Goal: Information Seeking & Learning: Learn about a topic

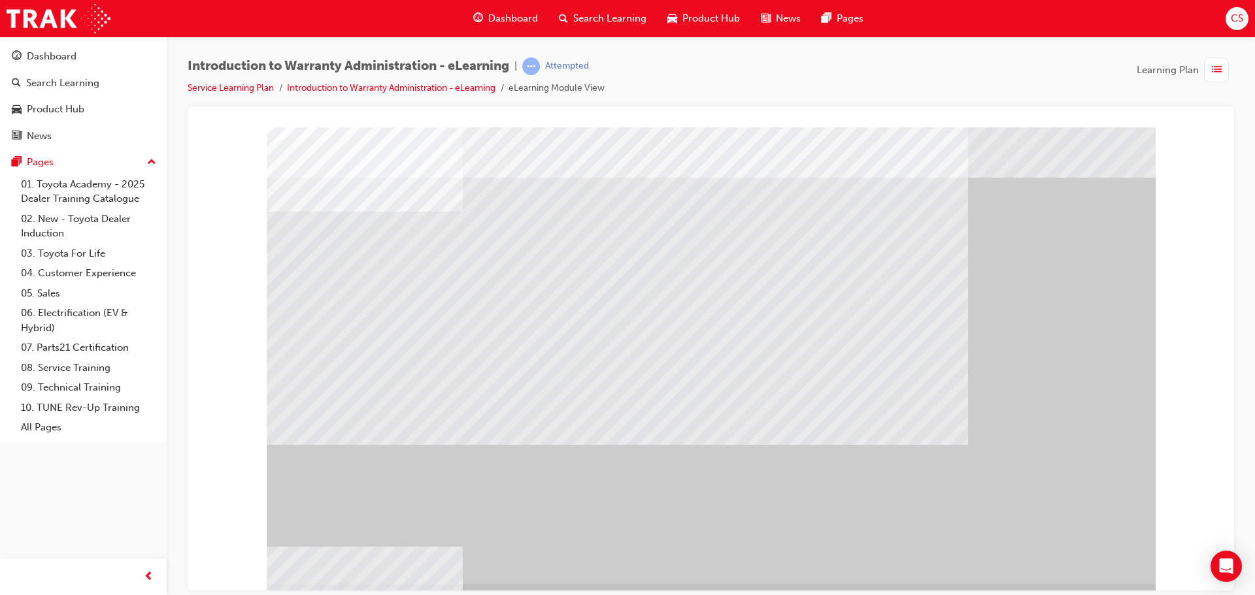
scroll to position [27, 0]
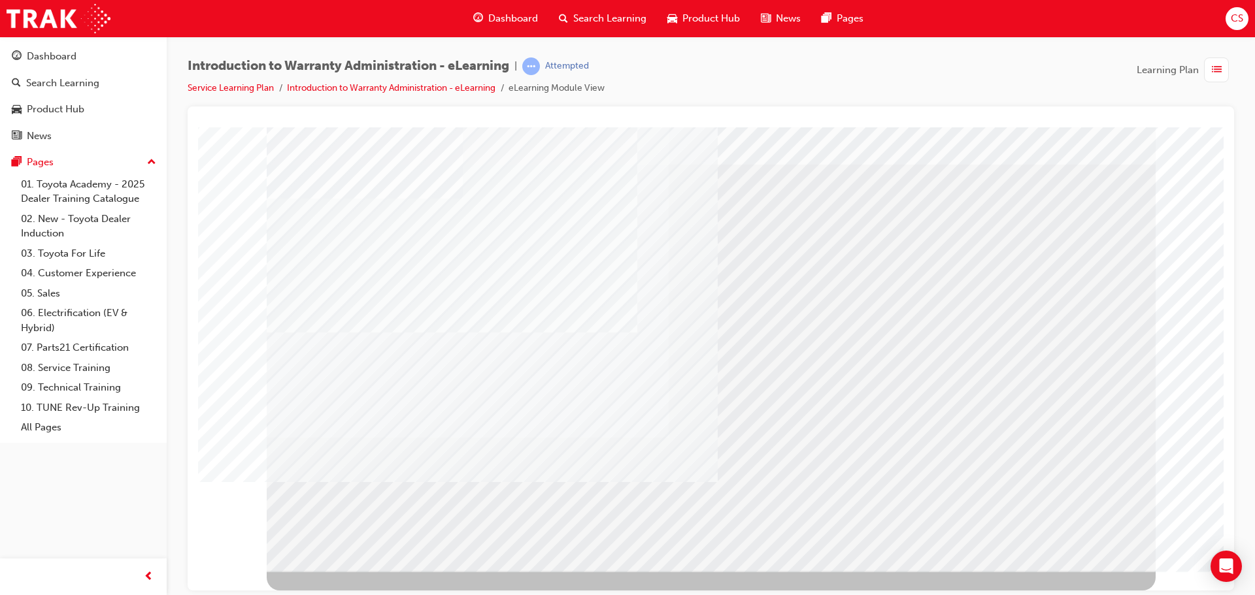
scroll to position [0, 0]
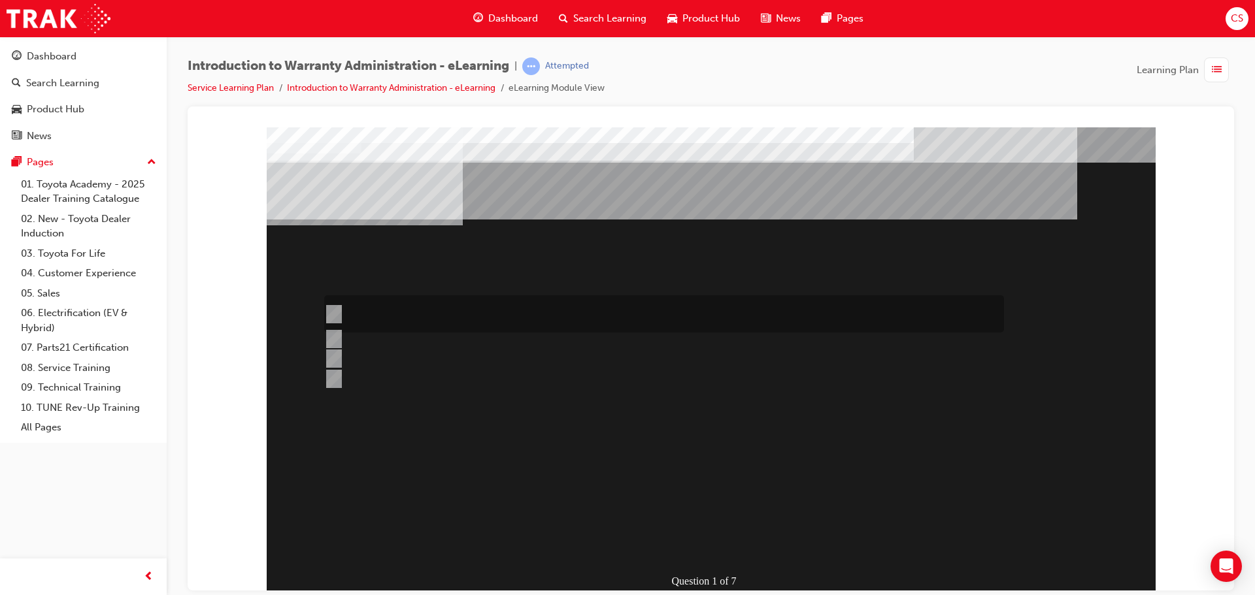
click at [566, 305] on div at bounding box center [661, 313] width 680 height 37
radio input "true"
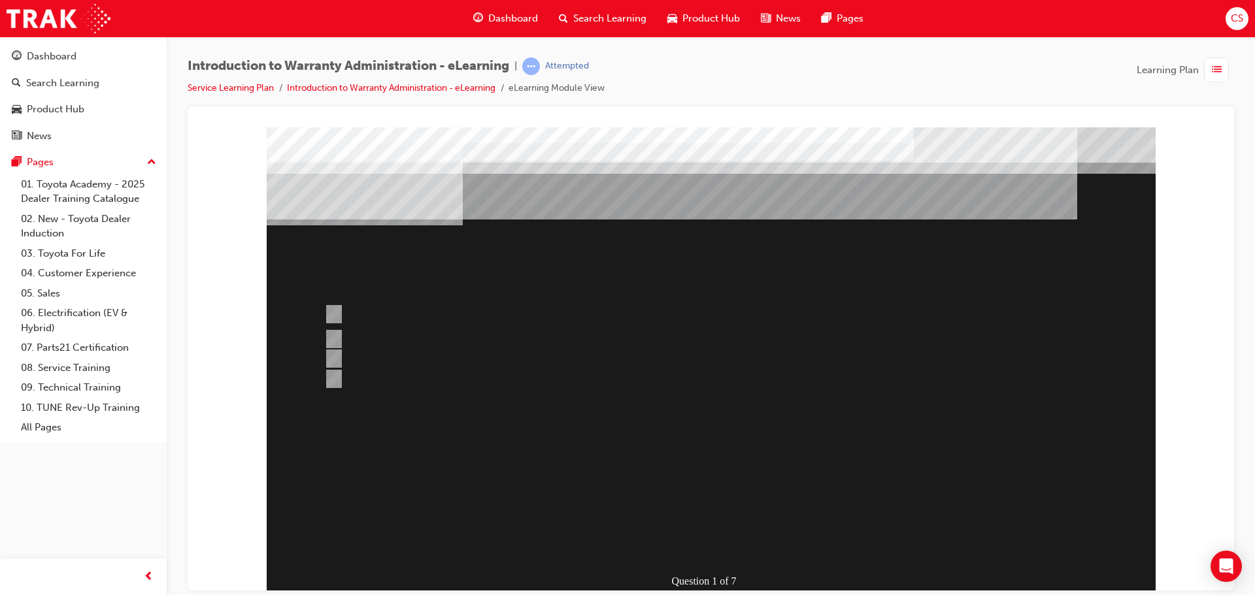
click at [696, 508] on div at bounding box center [711, 362] width 889 height 471
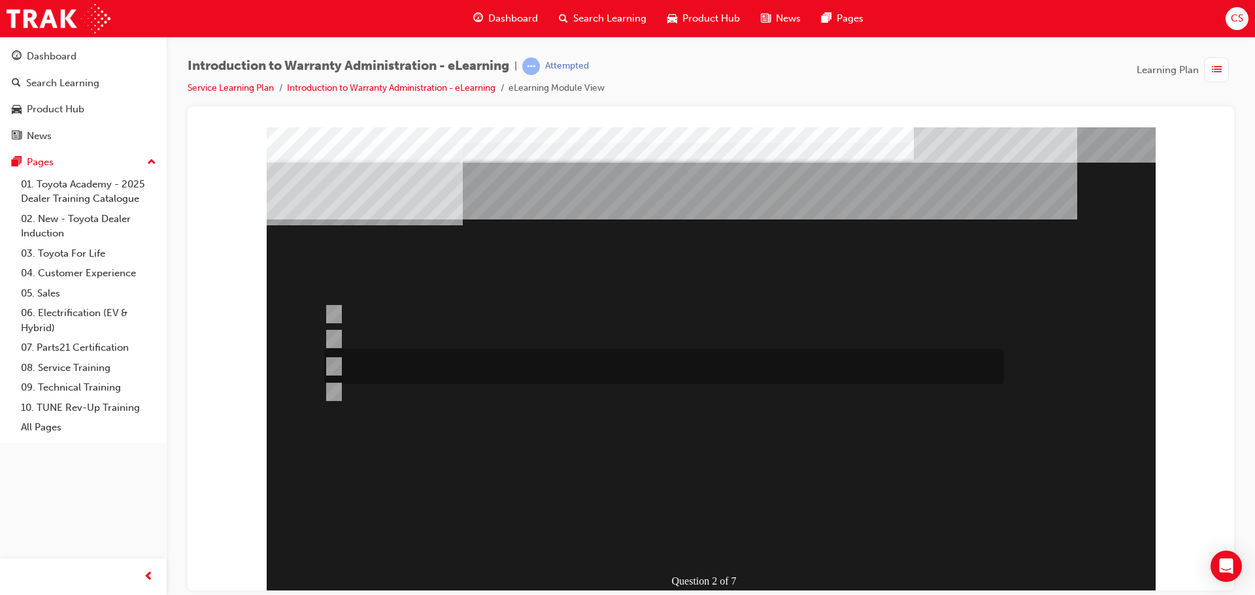
click at [436, 358] on div at bounding box center [661, 366] width 680 height 35
radio input "true"
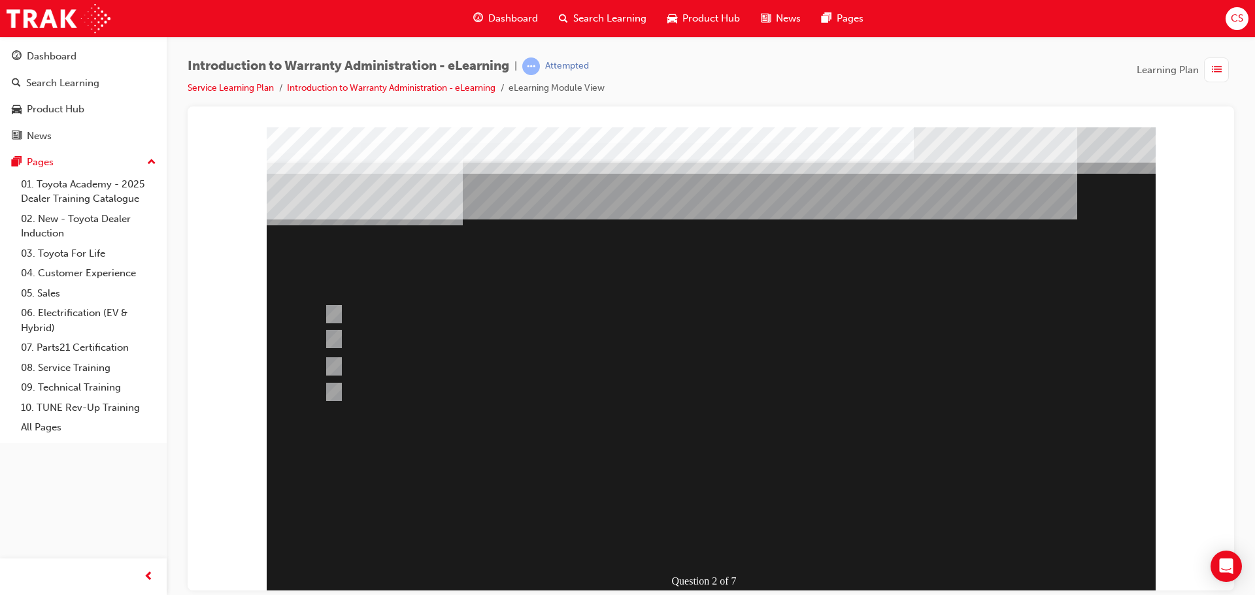
click at [697, 507] on div at bounding box center [711, 362] width 889 height 471
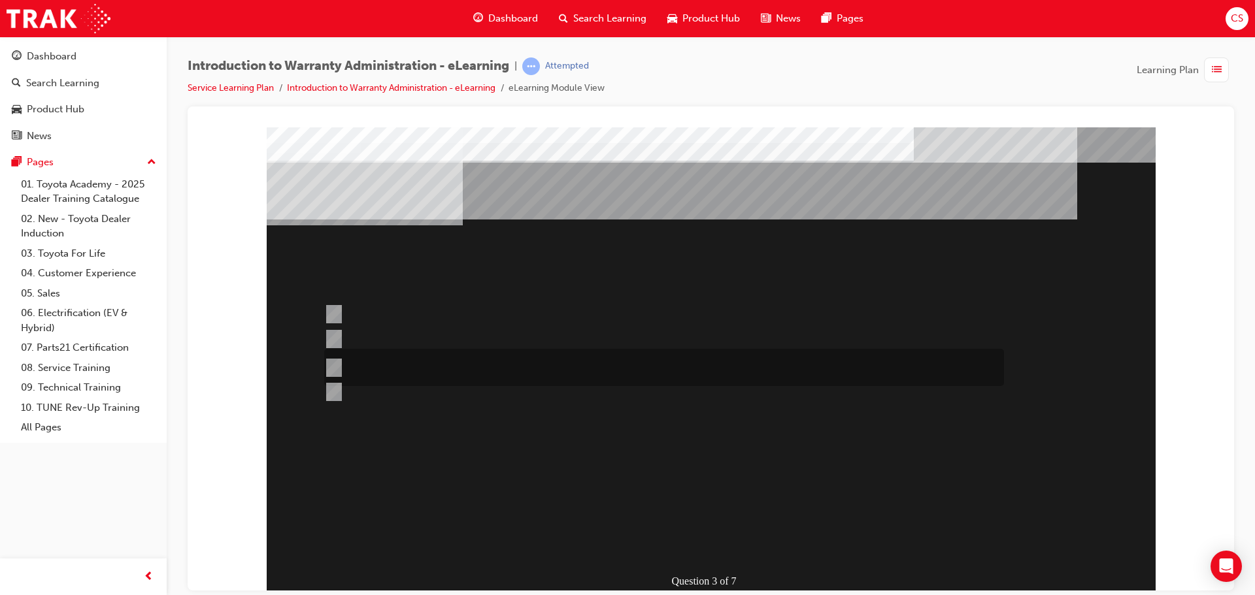
click at [475, 363] on div at bounding box center [661, 367] width 680 height 37
radio input "true"
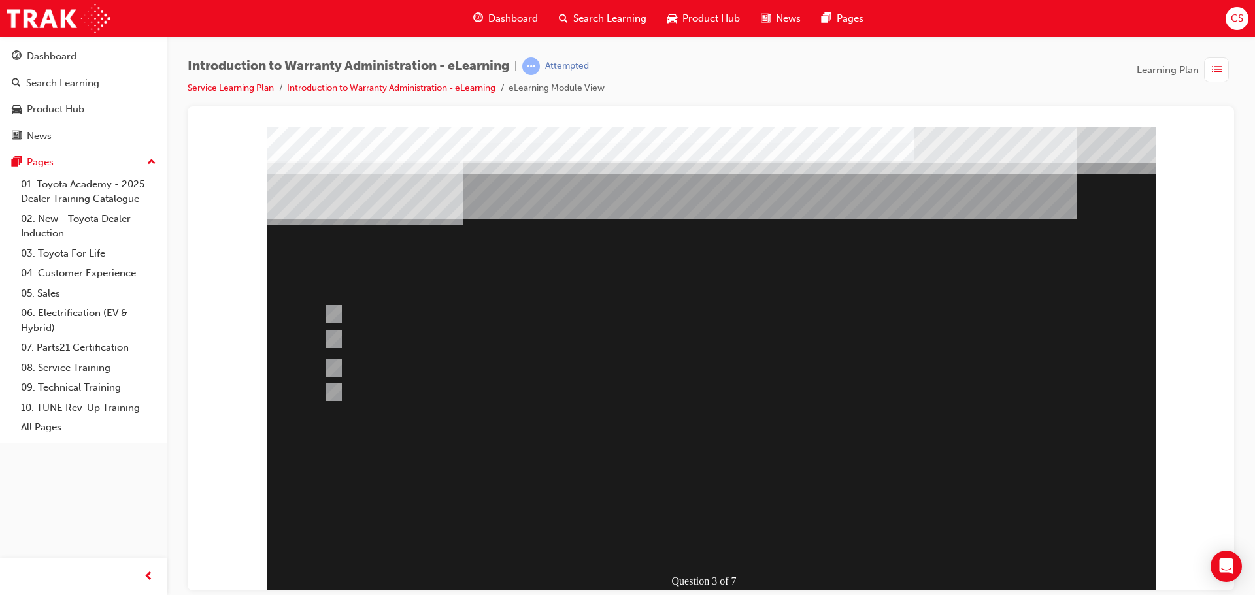
click at [657, 499] on div at bounding box center [711, 362] width 889 height 471
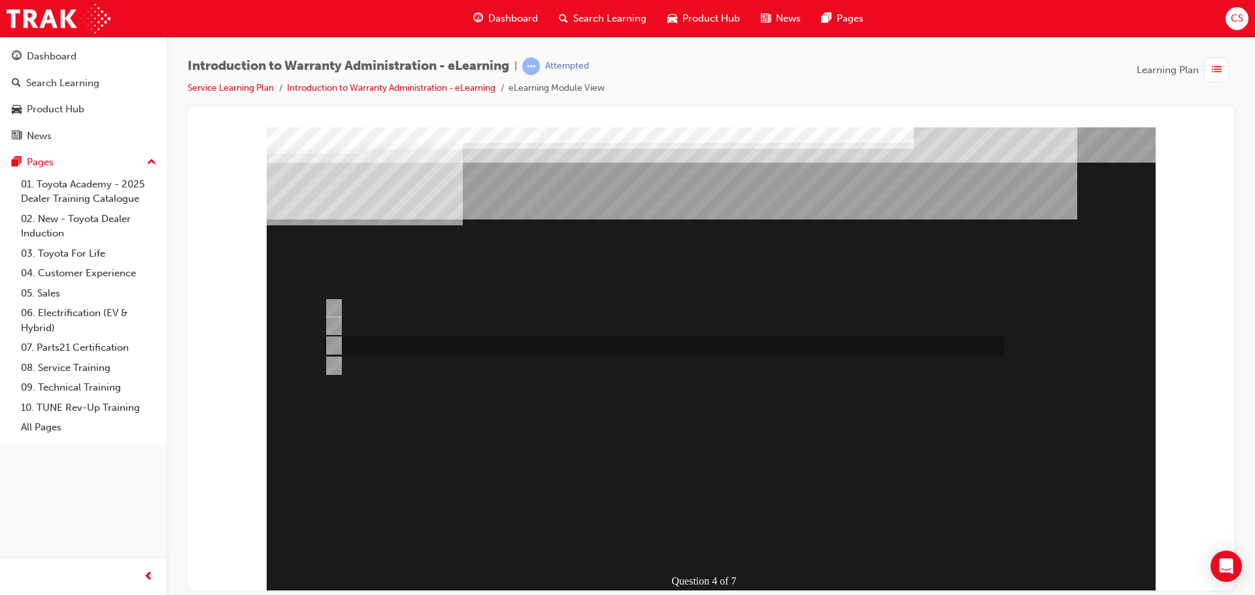
click at [603, 337] on div at bounding box center [661, 346] width 680 height 20
radio input "true"
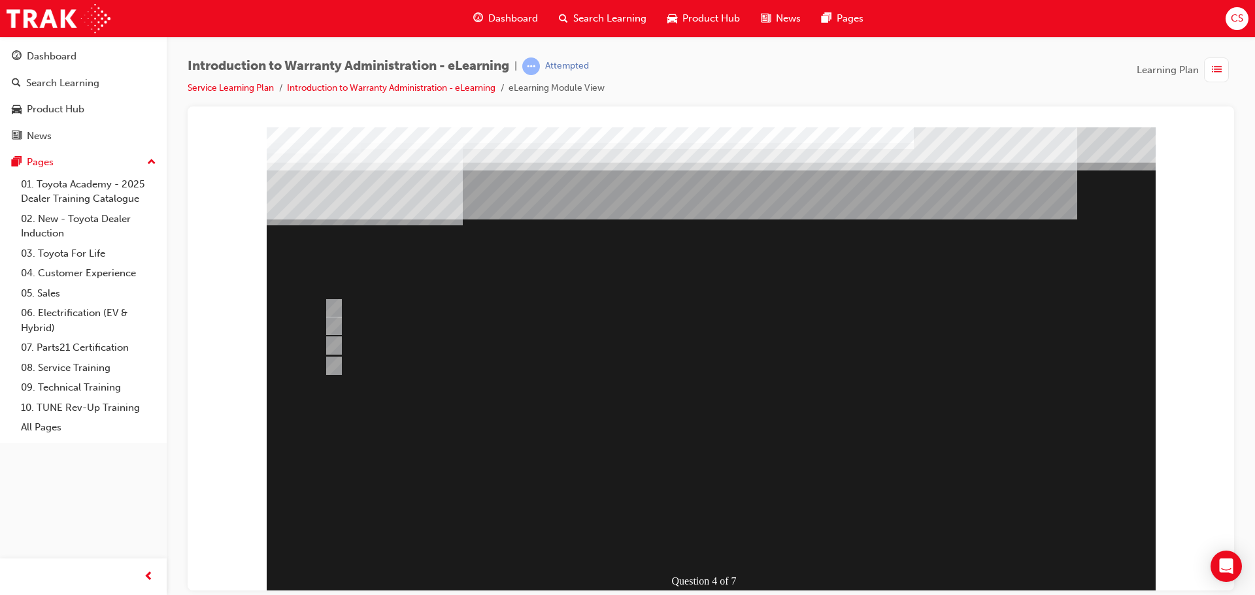
click at [462, 321] on div at bounding box center [711, 362] width 889 height 471
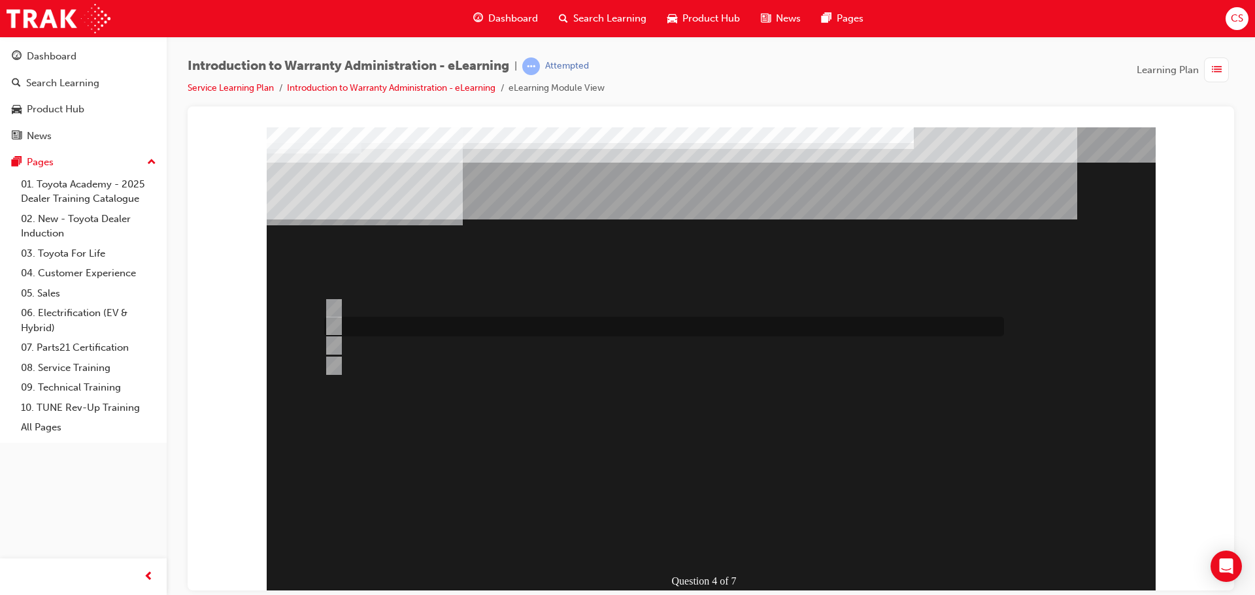
click at [462, 321] on div at bounding box center [661, 327] width 680 height 20
radio input "true"
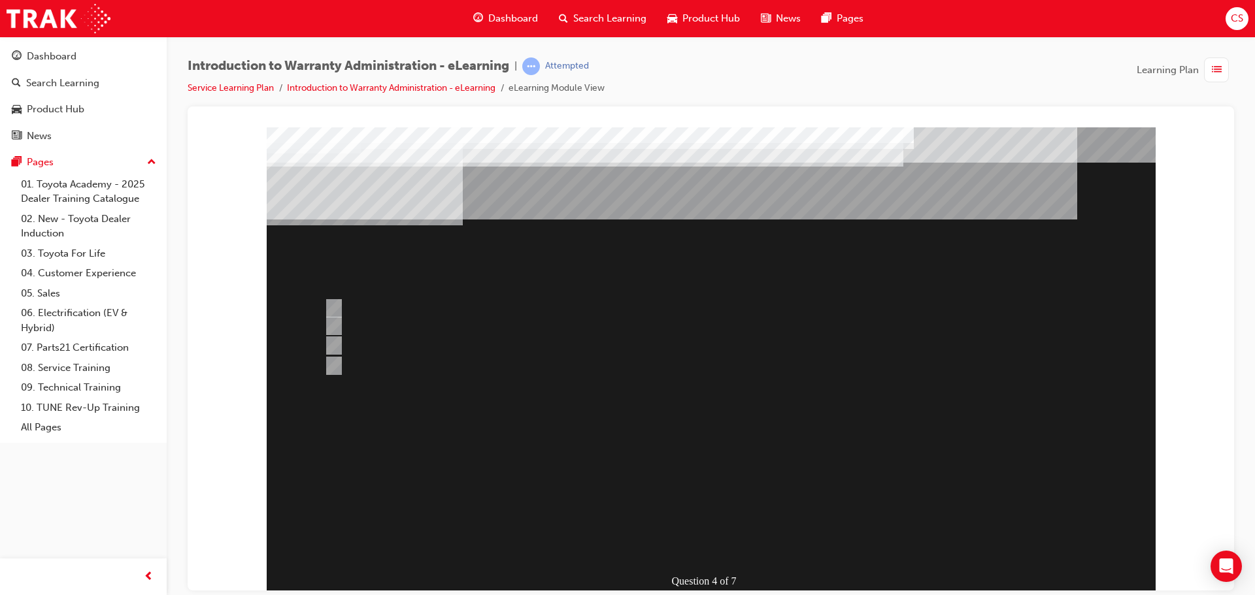
click at [806, 448] on div at bounding box center [711, 362] width 889 height 471
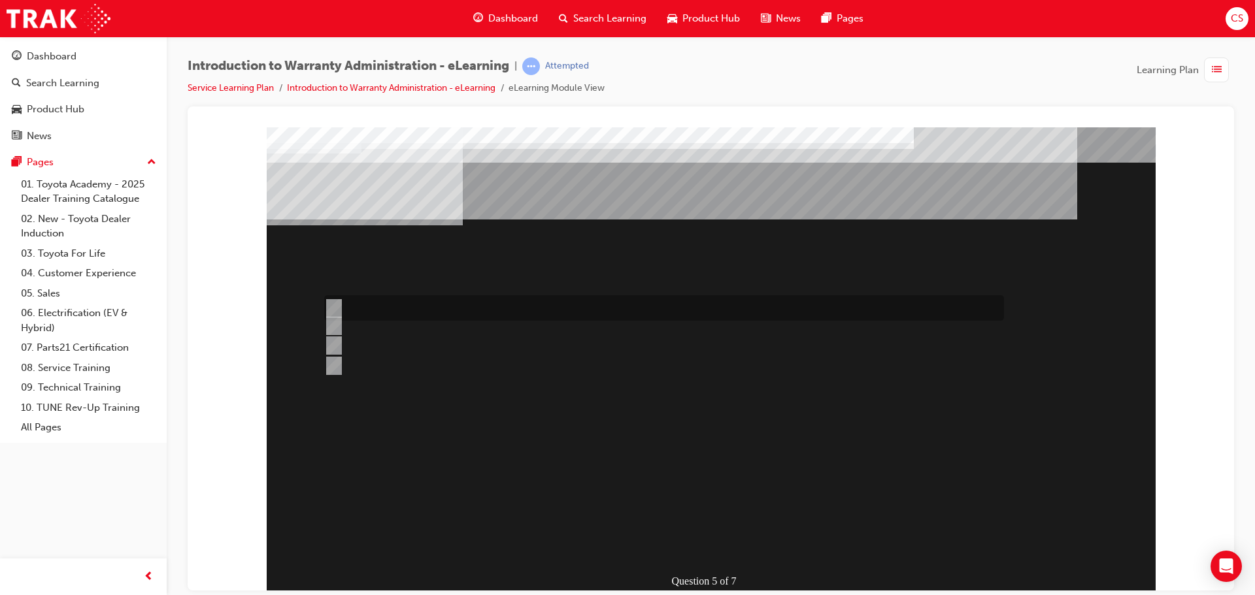
click at [382, 313] on div at bounding box center [661, 307] width 680 height 25
radio input "true"
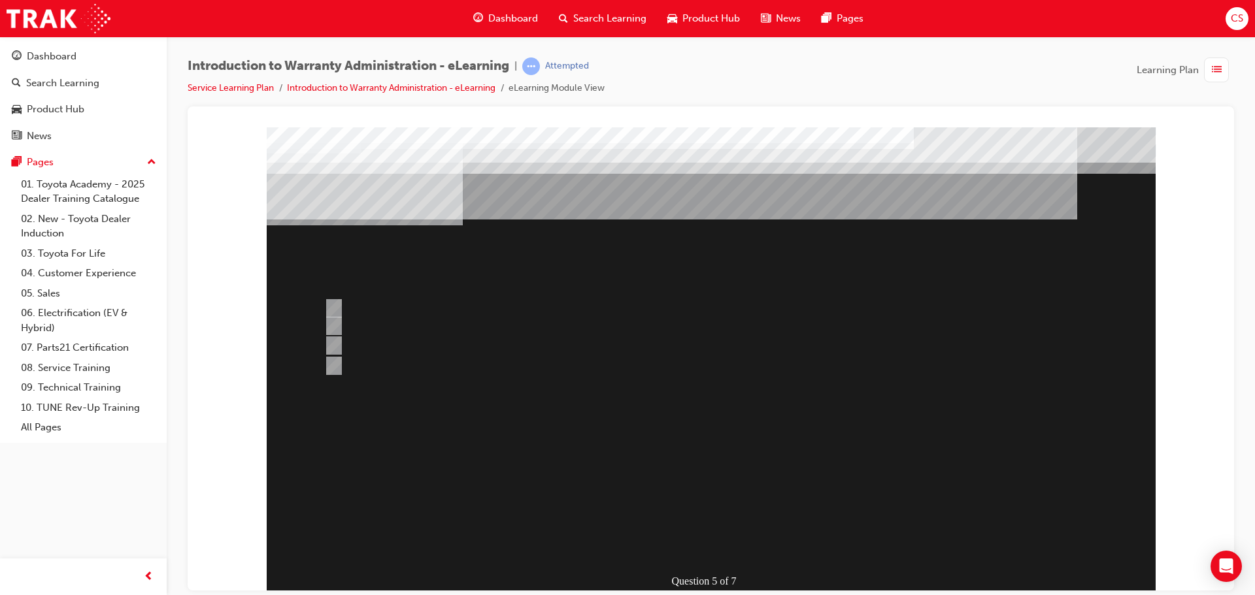
click at [674, 544] on div at bounding box center [711, 362] width 889 height 471
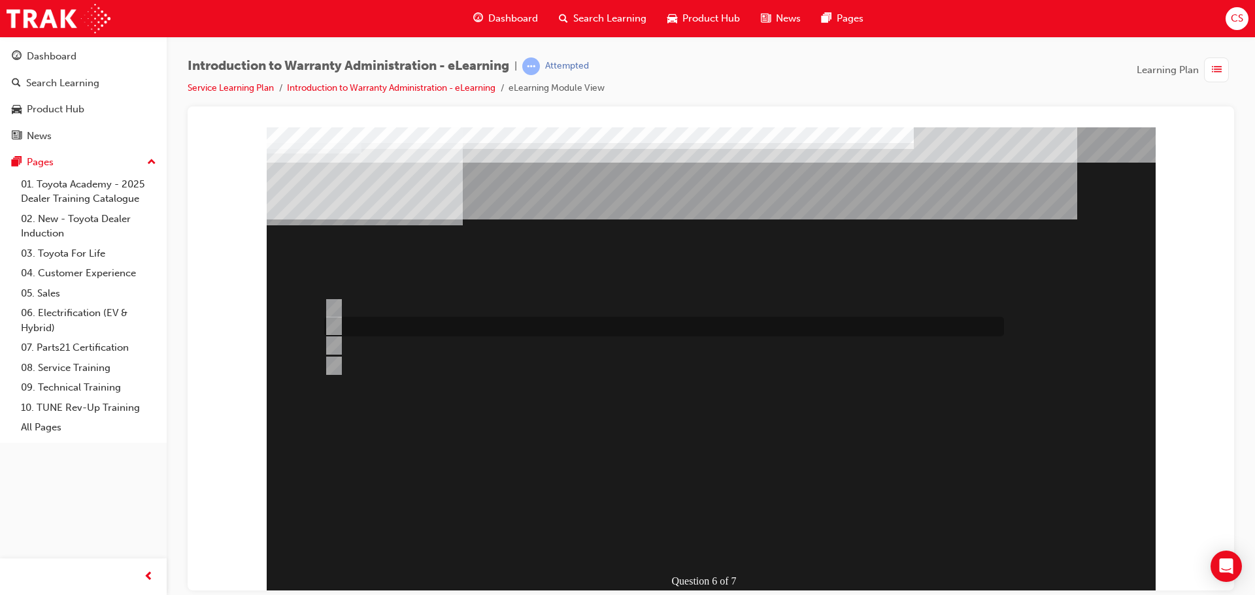
click at [537, 328] on div at bounding box center [661, 327] width 680 height 20
radio input "true"
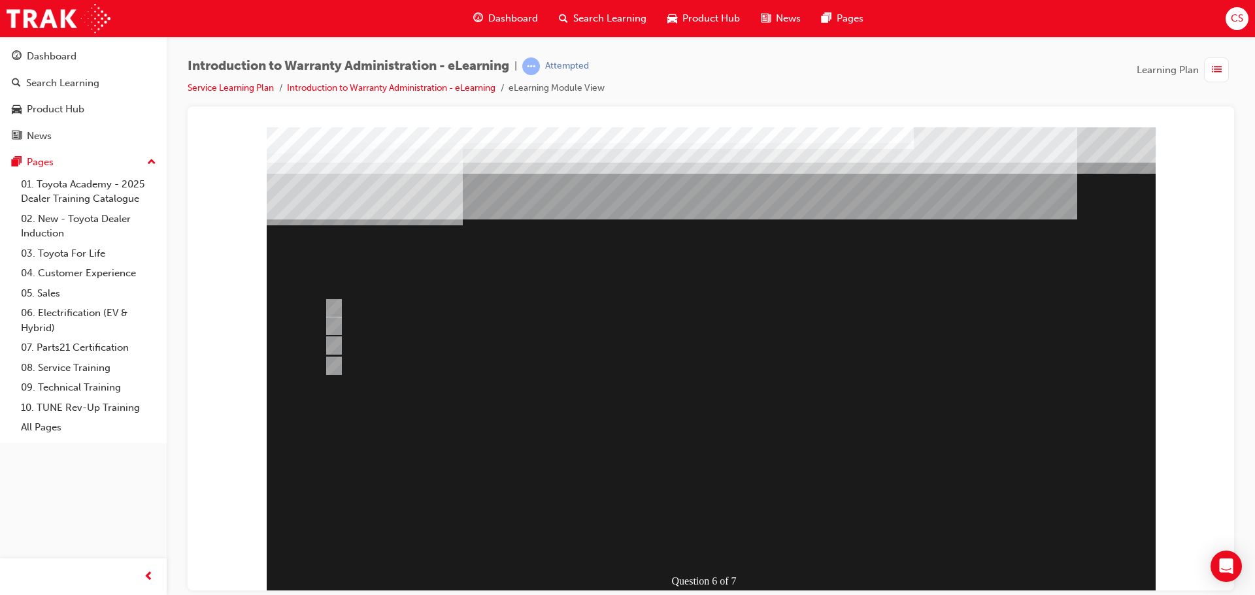
click at [703, 497] on div at bounding box center [711, 362] width 889 height 471
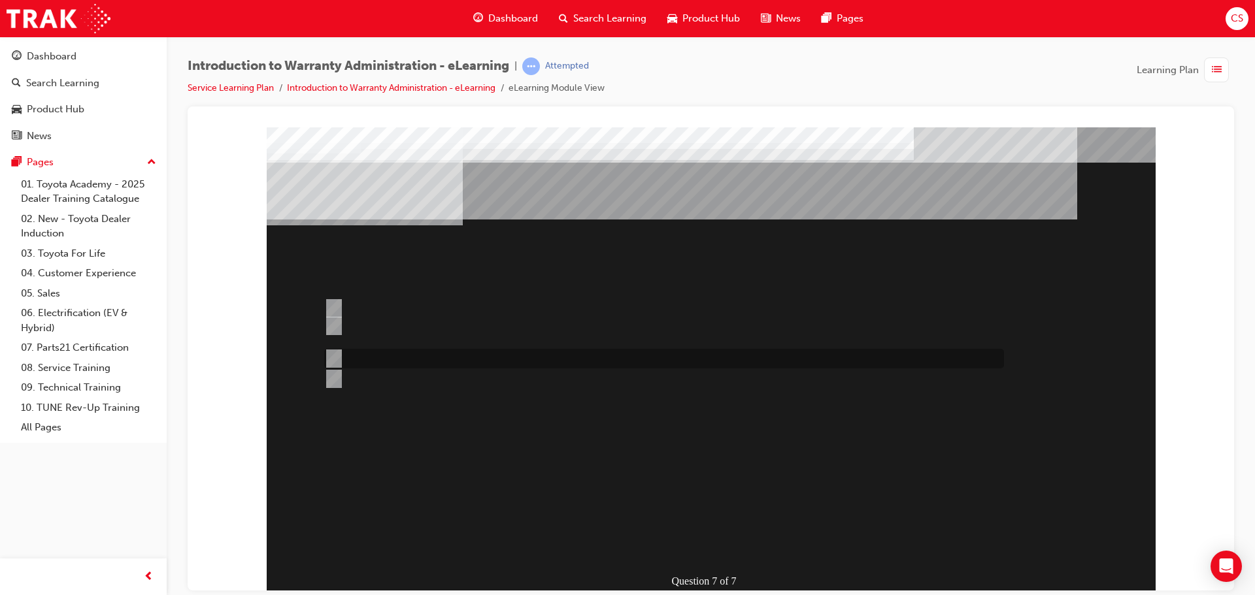
click at [658, 363] on div at bounding box center [661, 359] width 680 height 20
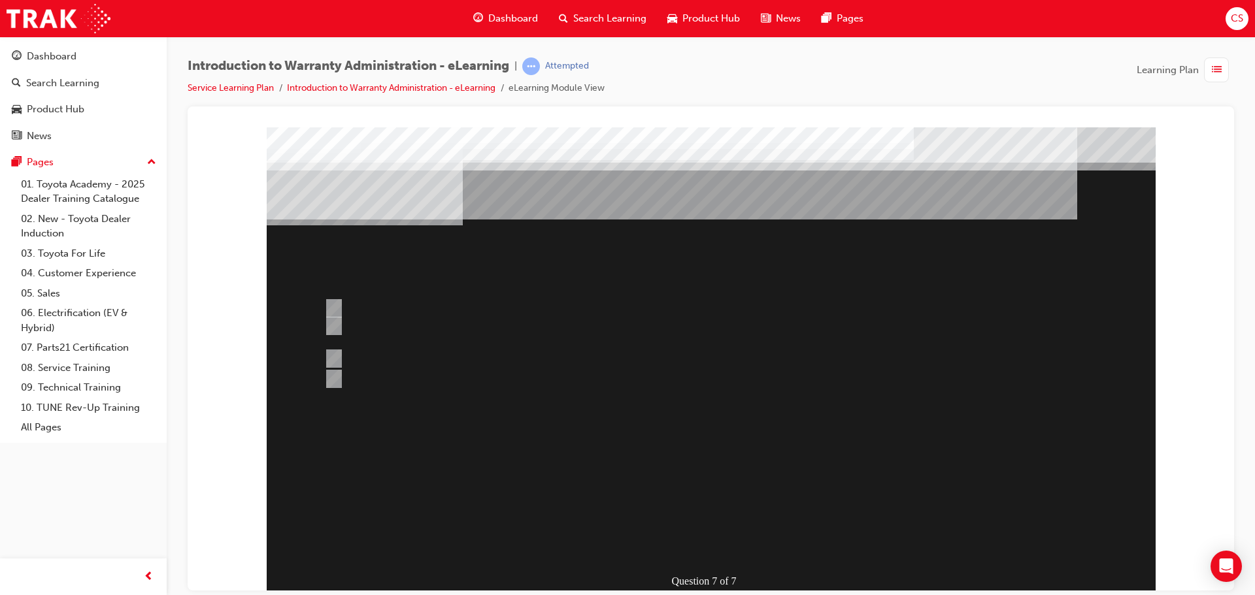
click at [595, 386] on div at bounding box center [711, 362] width 889 height 471
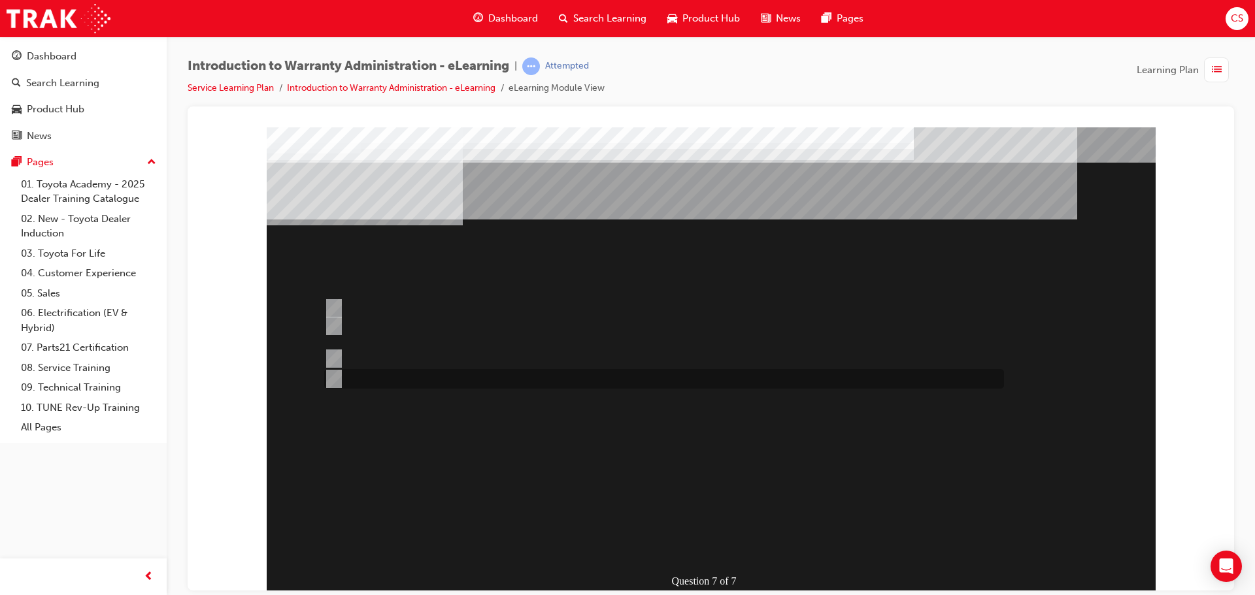
click at [593, 383] on div at bounding box center [661, 379] width 680 height 20
radio input "false"
radio input "true"
click at [461, 307] on div at bounding box center [661, 307] width 680 height 25
radio input "true"
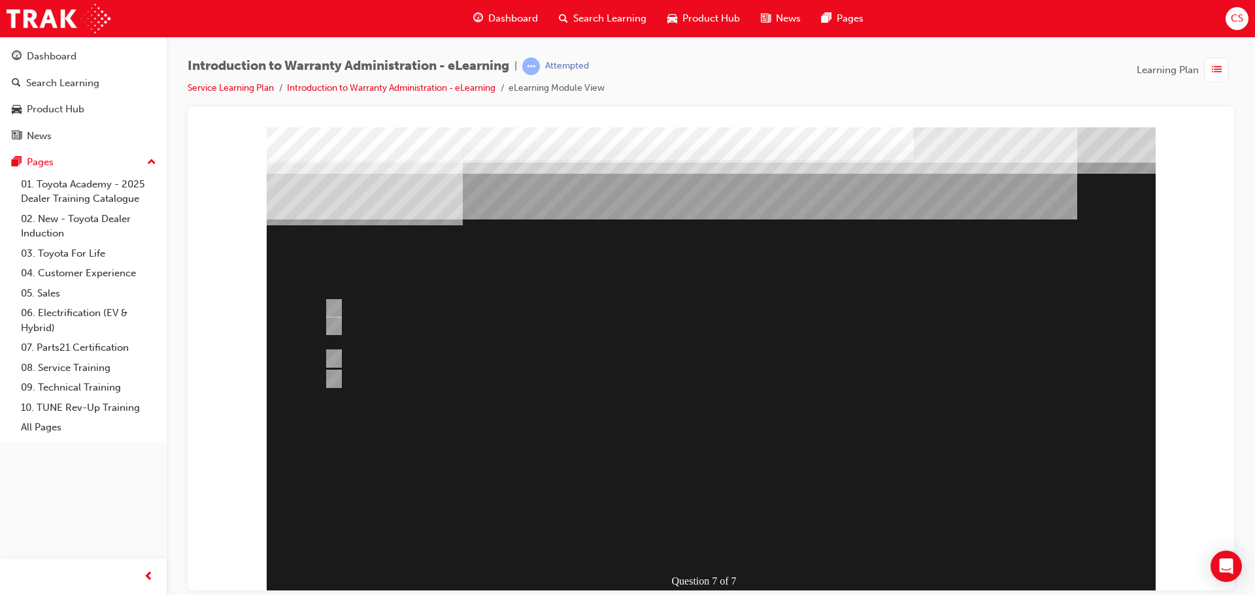
click at [684, 495] on div at bounding box center [711, 362] width 889 height 471
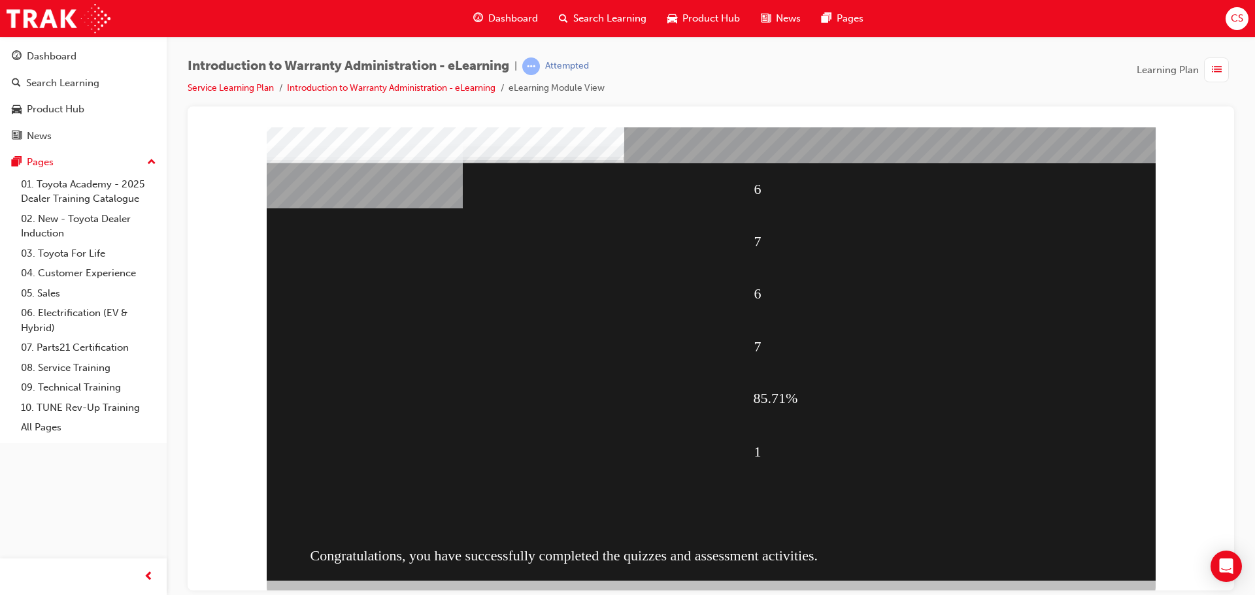
scroll to position [27, 0]
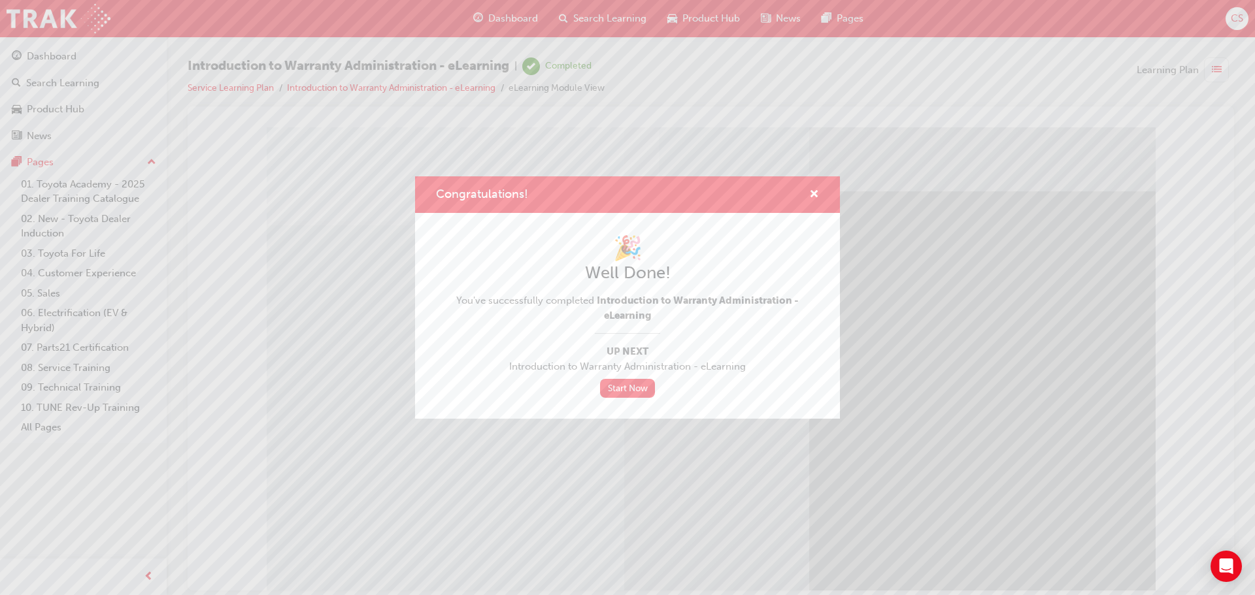
click at [803, 196] on div "Congratulations!" at bounding box center [809, 195] width 20 height 16
click at [808, 191] on div "Congratulations!" at bounding box center [809, 195] width 20 height 16
click at [818, 191] on span "cross-icon" at bounding box center [814, 196] width 10 height 12
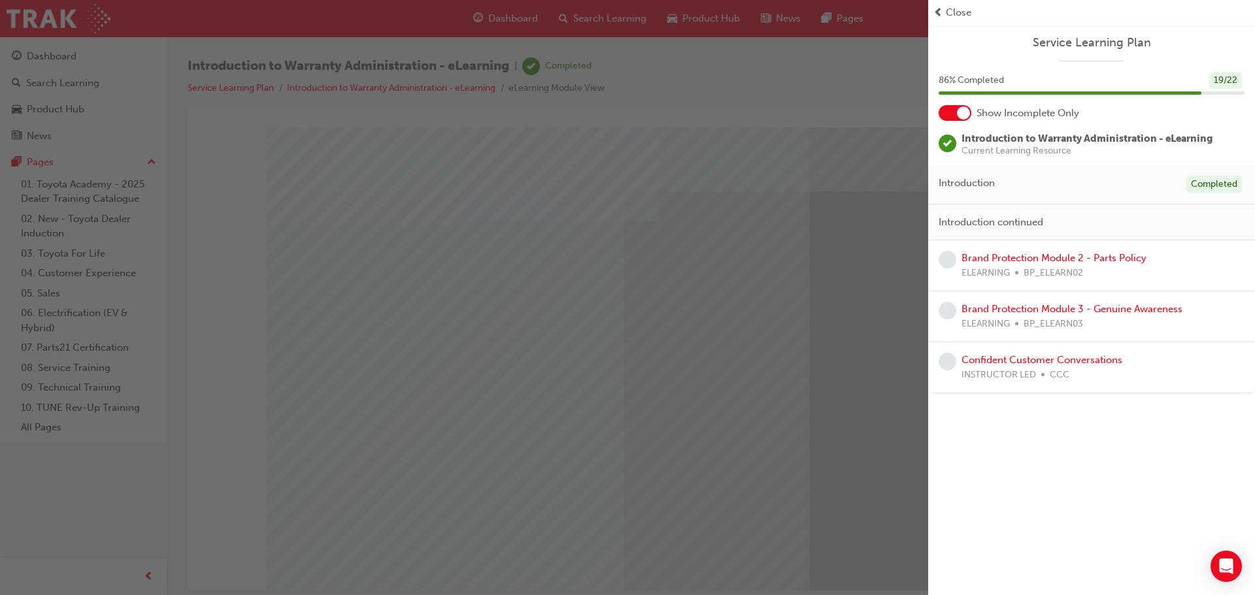
click at [944, 31] on div "Service Learning Plan 86 % Completed 19 / 22 Show Incomplete Only Introduction …" at bounding box center [1091, 209] width 327 height 369
click at [946, 12] on span "Close" at bounding box center [958, 12] width 25 height 15
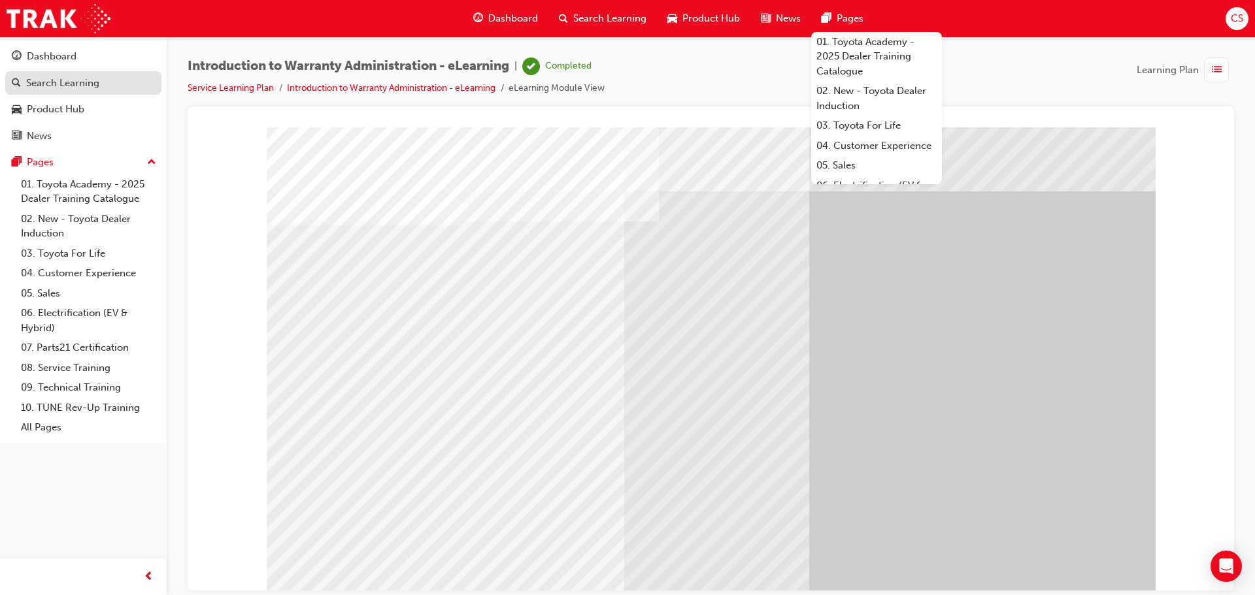
click at [37, 77] on div "Search Learning" at bounding box center [62, 83] width 73 height 15
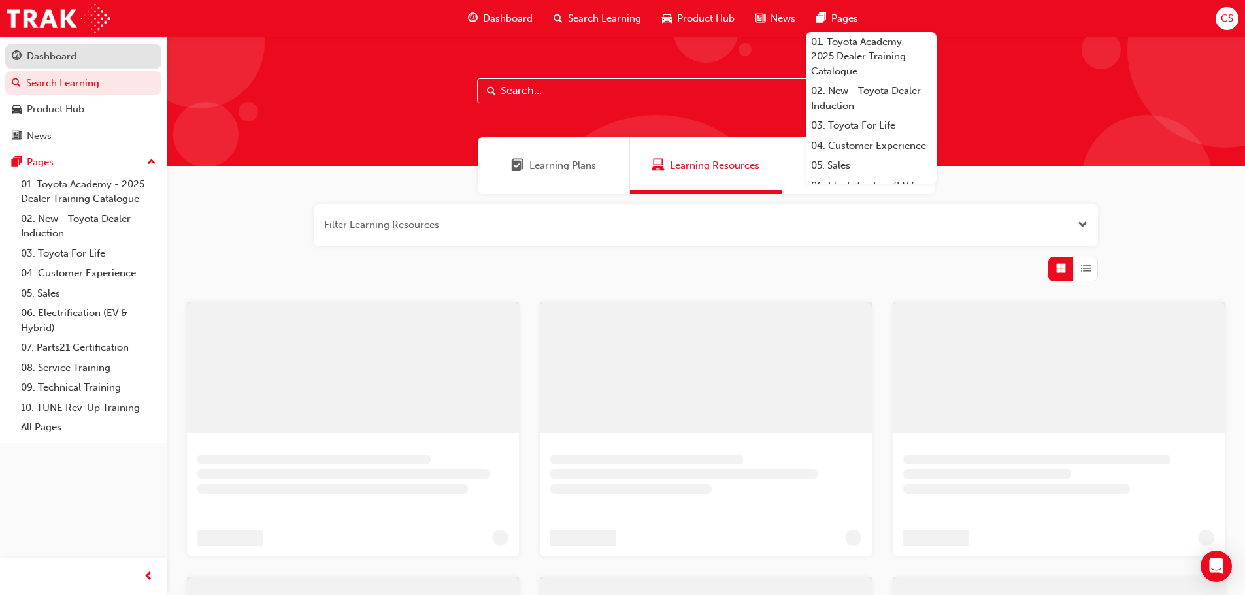
click at [44, 59] on div "Dashboard" at bounding box center [52, 56] width 50 height 15
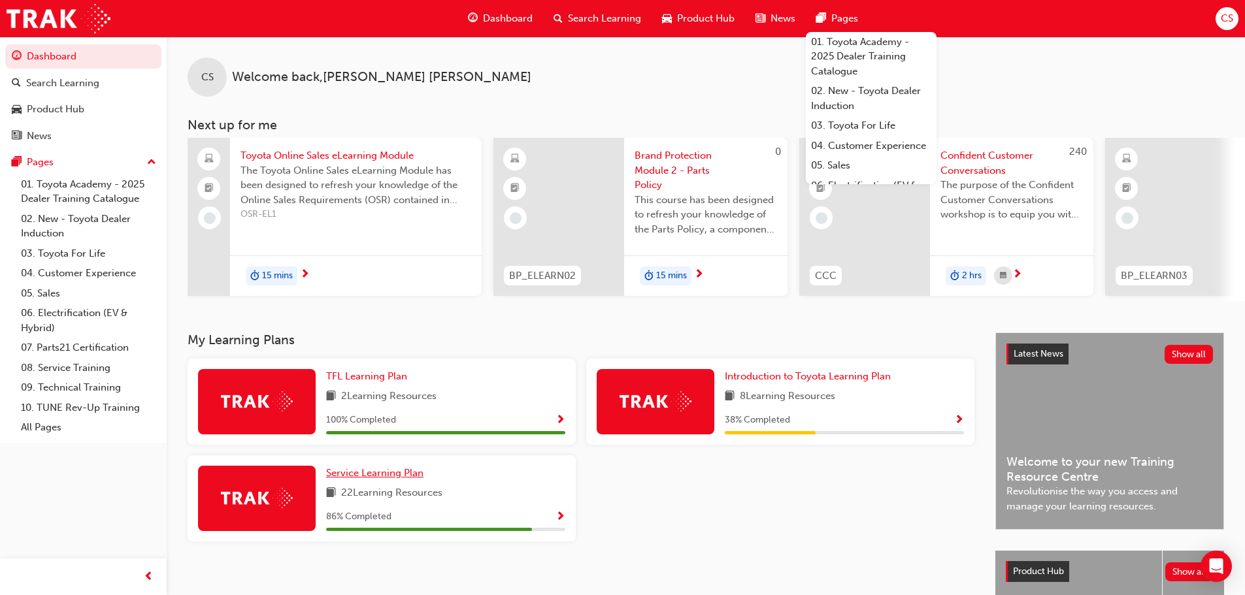
click at [405, 478] on span "Service Learning Plan" at bounding box center [374, 473] width 97 height 12
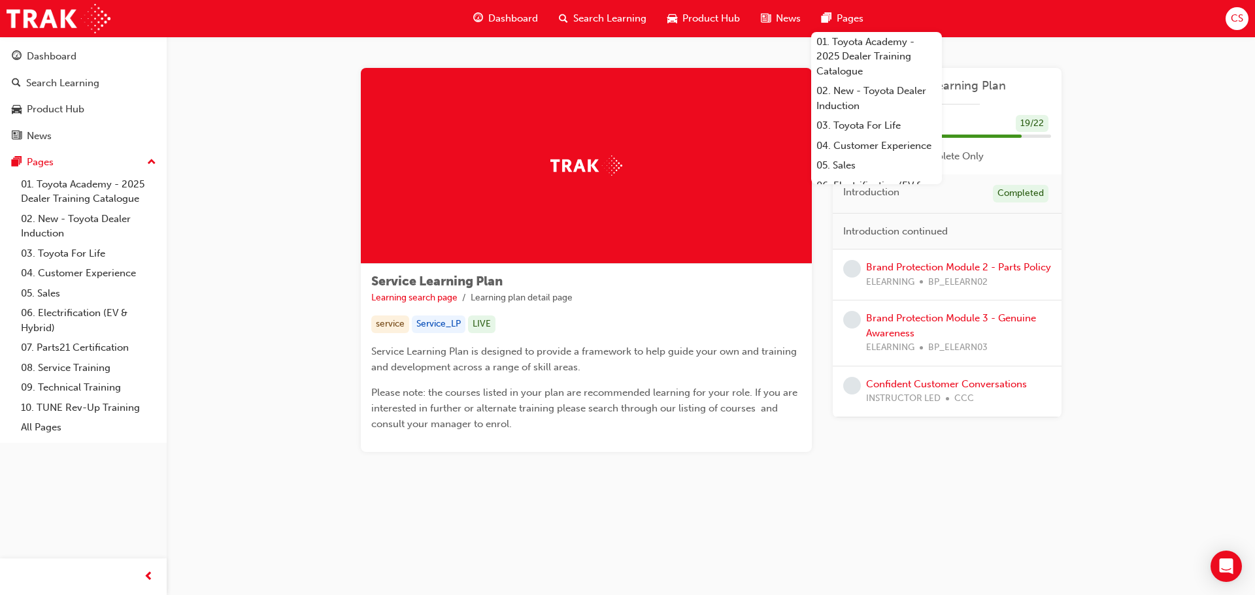
click at [1244, 273] on div "Service Learning Plan Learning search page Learning plan detail page Service Le…" at bounding box center [711, 276] width 1088 height 478
click at [1140, 263] on div "Service Learning Plan Learning search page Learning plan detail page Service Le…" at bounding box center [711, 276] width 1088 height 478
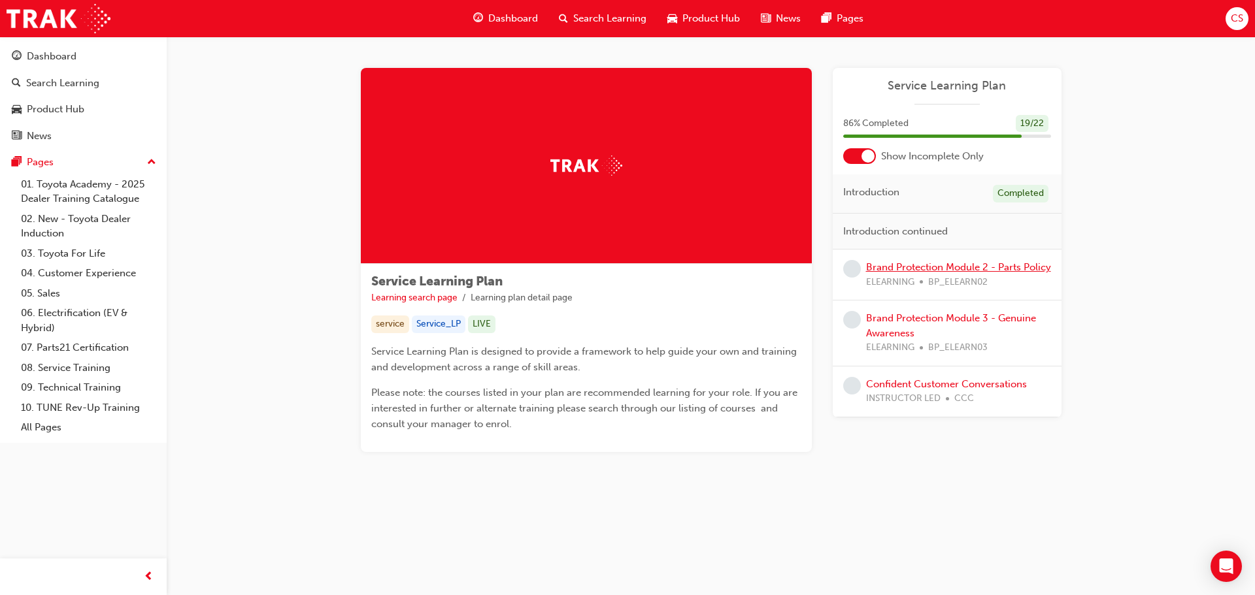
click at [950, 267] on link "Brand Protection Module 2 - Parts Policy" at bounding box center [958, 267] width 185 height 12
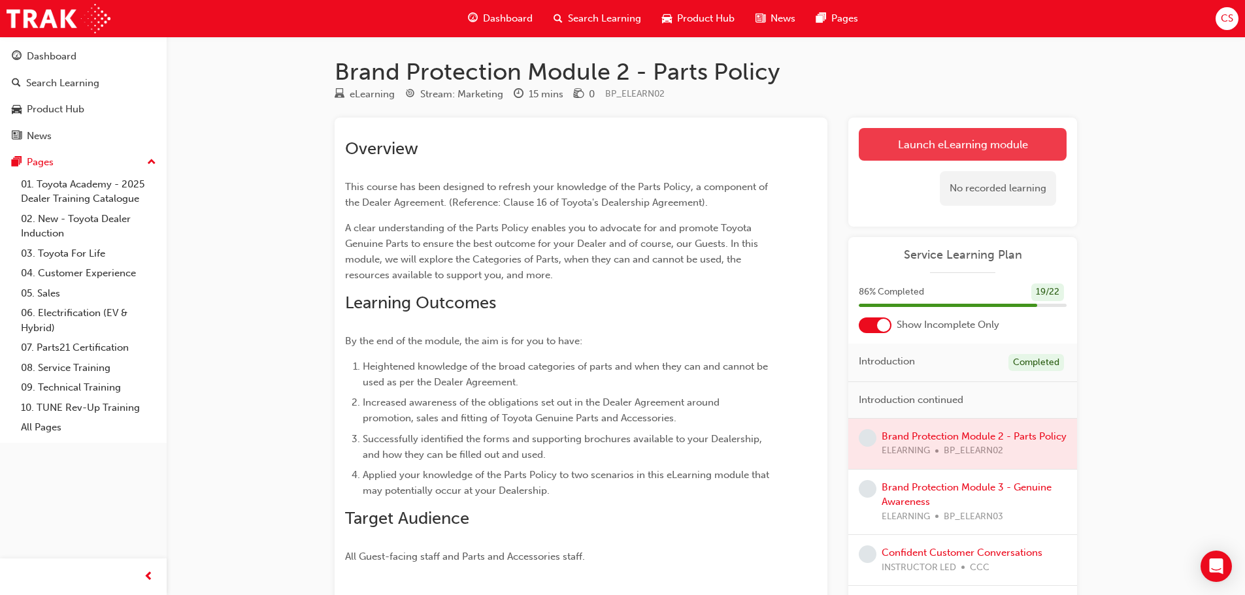
click at [915, 148] on link "Launch eLearning module" at bounding box center [963, 144] width 208 height 33
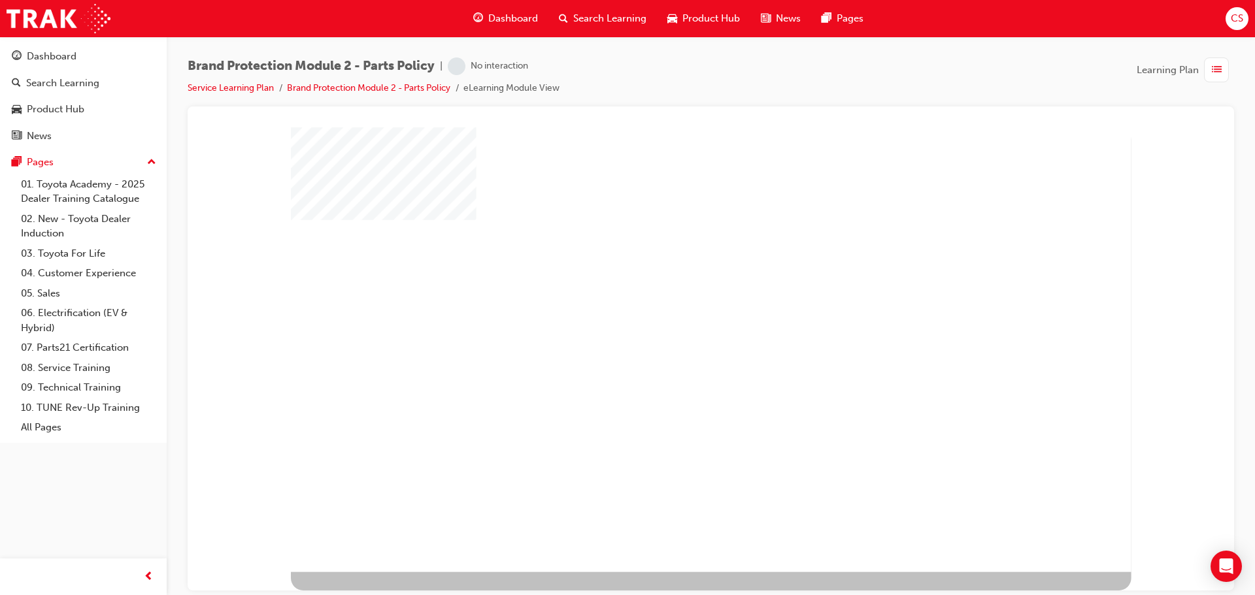
click at [675, 313] on div "play" at bounding box center [675, 313] width 0 height 0
